Goal: Communication & Community: Share content

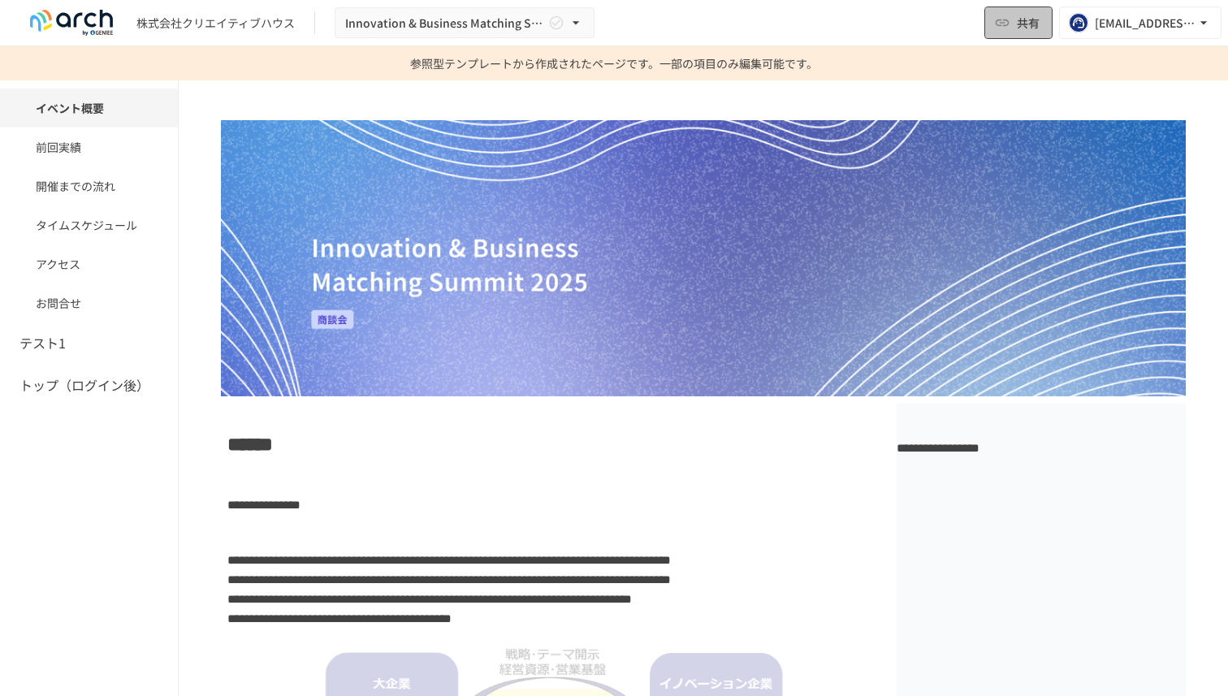
click at [1033, 21] on span "共有" at bounding box center [1028, 23] width 23 height 18
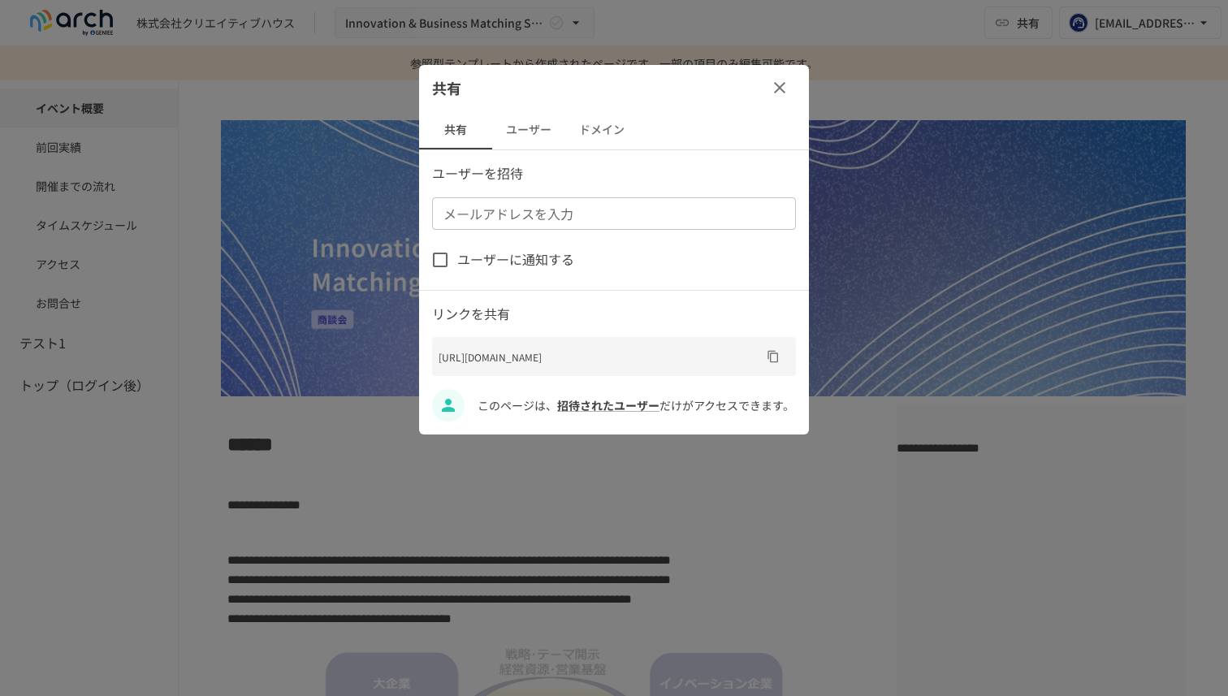
click at [531, 138] on button "ユーザー" at bounding box center [528, 129] width 73 height 39
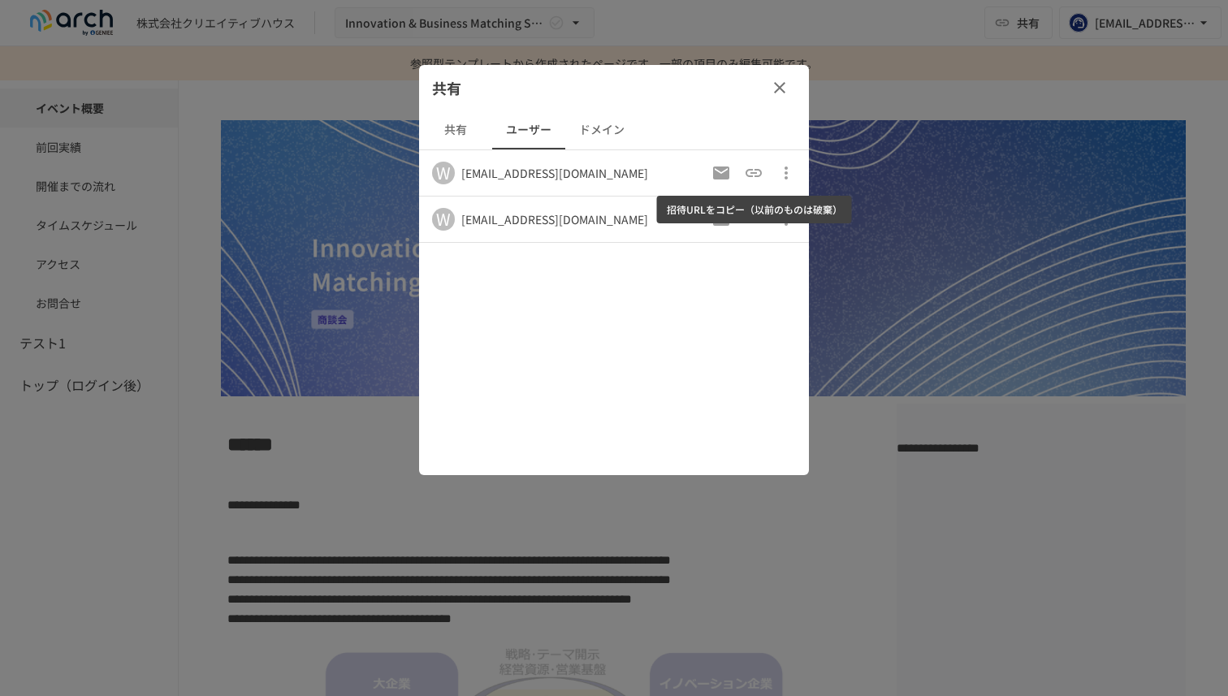
click at [754, 174] on icon "招待URLをコピー（以前のものは破棄）" at bounding box center [753, 172] width 19 height 19
